Goal: Task Accomplishment & Management: Use online tool/utility

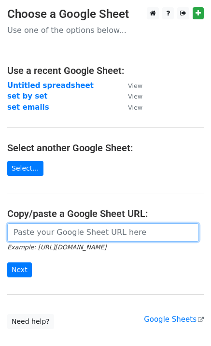
click at [17, 231] on input "url" at bounding box center [103, 233] width 192 height 18
paste input "https://docs.google.com/spreadsheets/d/1VURWCvIZMQPNvX-ESRjg38NRKbYhNn0E3LYjHDt…"
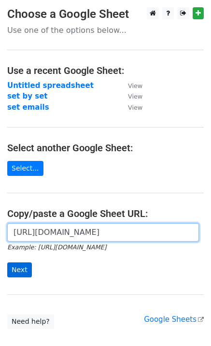
type input "https://docs.google.com/spreadsheets/d/1VURWCvIZMQPNvX-ESRjg38NRKbYhNn0E3LYjHDt…"
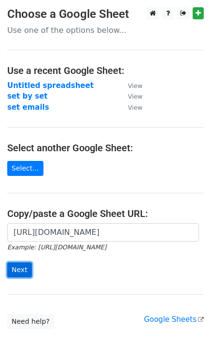
scroll to position [0, 0]
click at [16, 271] on input "Next" at bounding box center [19, 270] width 25 height 15
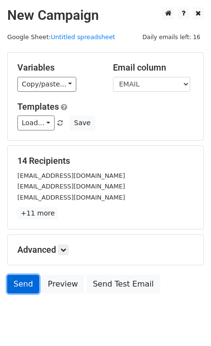
click at [21, 281] on link "Send" at bounding box center [23, 284] width 32 height 18
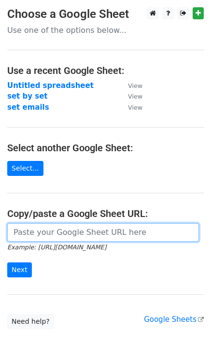
click at [43, 230] on input "url" at bounding box center [103, 233] width 192 height 18
paste input "[URL][DOMAIN_NAME]"
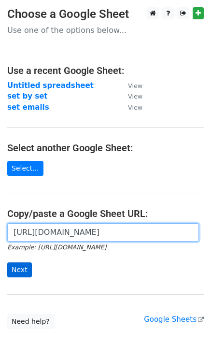
type input "[URL][DOMAIN_NAME]"
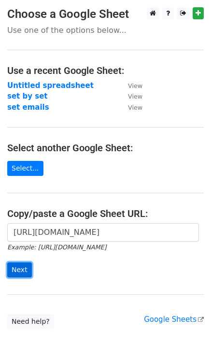
scroll to position [0, 0]
click at [15, 270] on input "Next" at bounding box center [19, 270] width 25 height 15
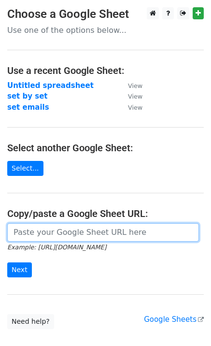
click at [70, 239] on input "url" at bounding box center [103, 233] width 192 height 18
paste input "[URL][DOMAIN_NAME]"
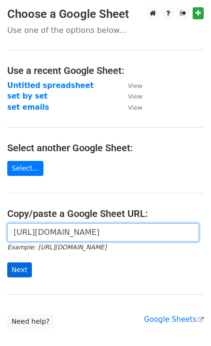
type input "[URL][DOMAIN_NAME]"
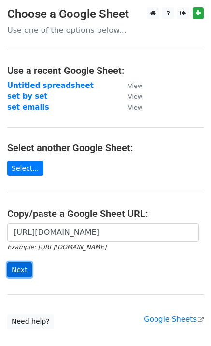
scroll to position [0, 0]
click at [21, 270] on input "Next" at bounding box center [19, 270] width 25 height 15
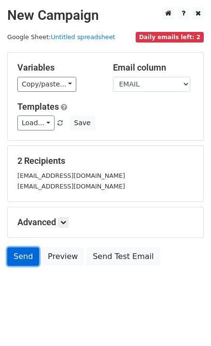
click at [17, 257] on link "Send" at bounding box center [23, 257] width 32 height 18
